Goal: Learn about a topic

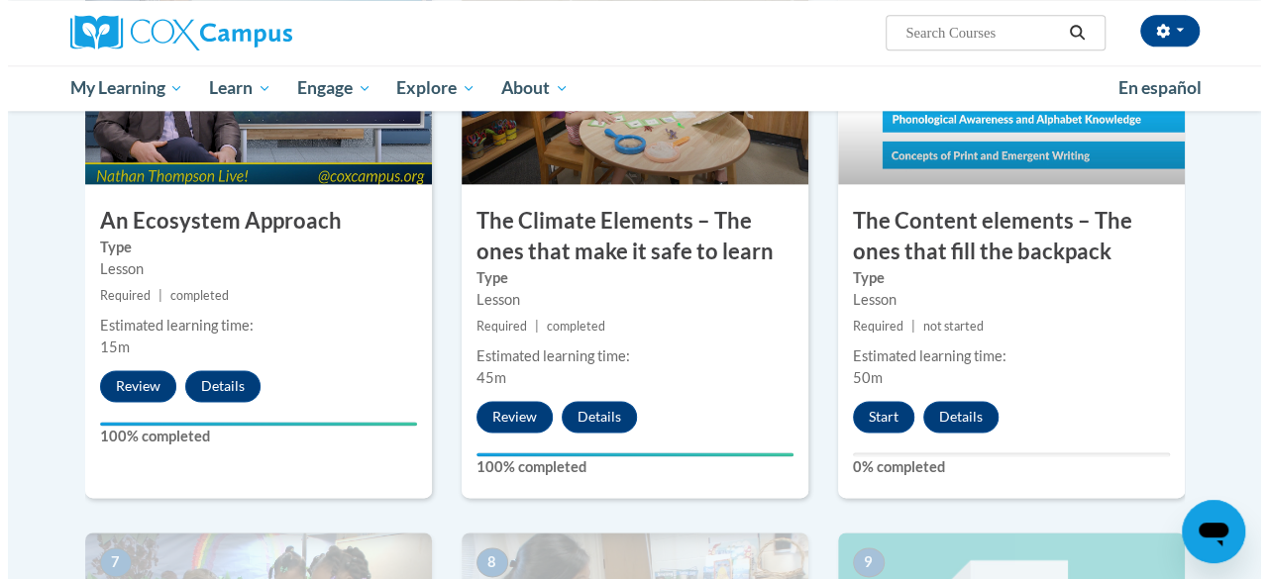
scroll to position [1186, 0]
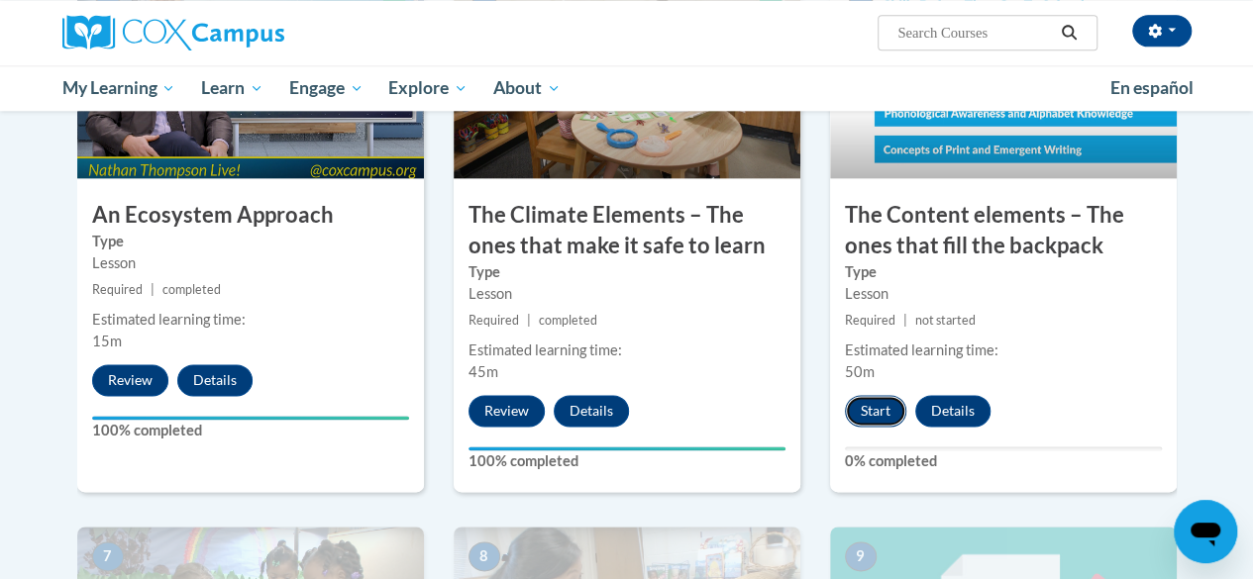
click at [873, 414] on button "Start" at bounding box center [875, 411] width 61 height 32
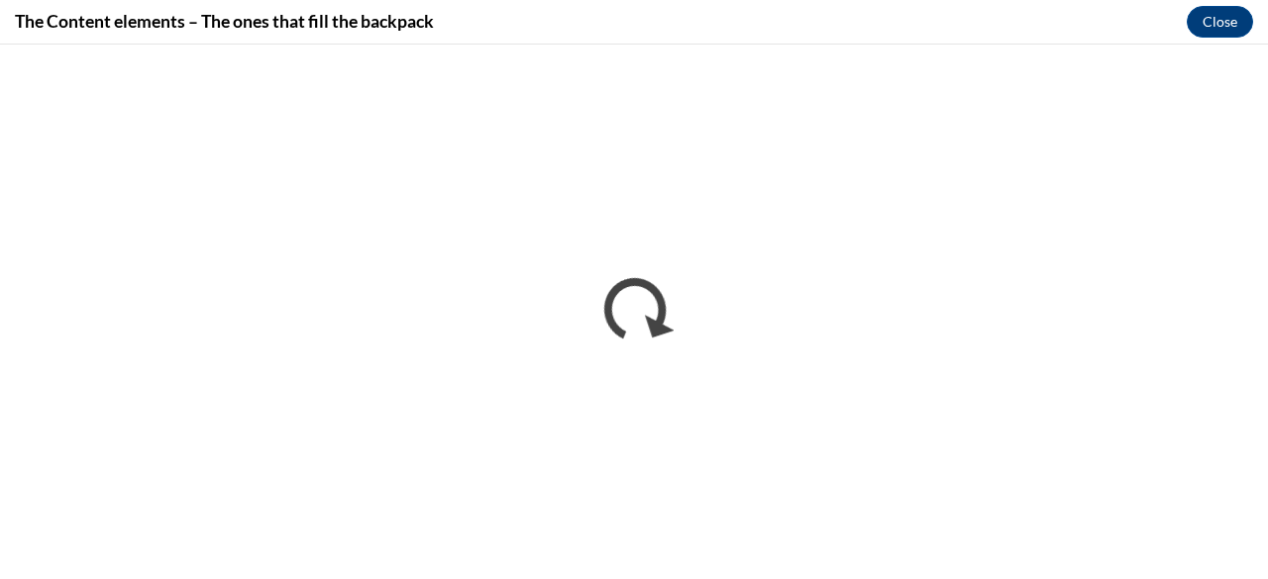
scroll to position [0, 0]
